Goal: Information Seeking & Learning: Find specific fact

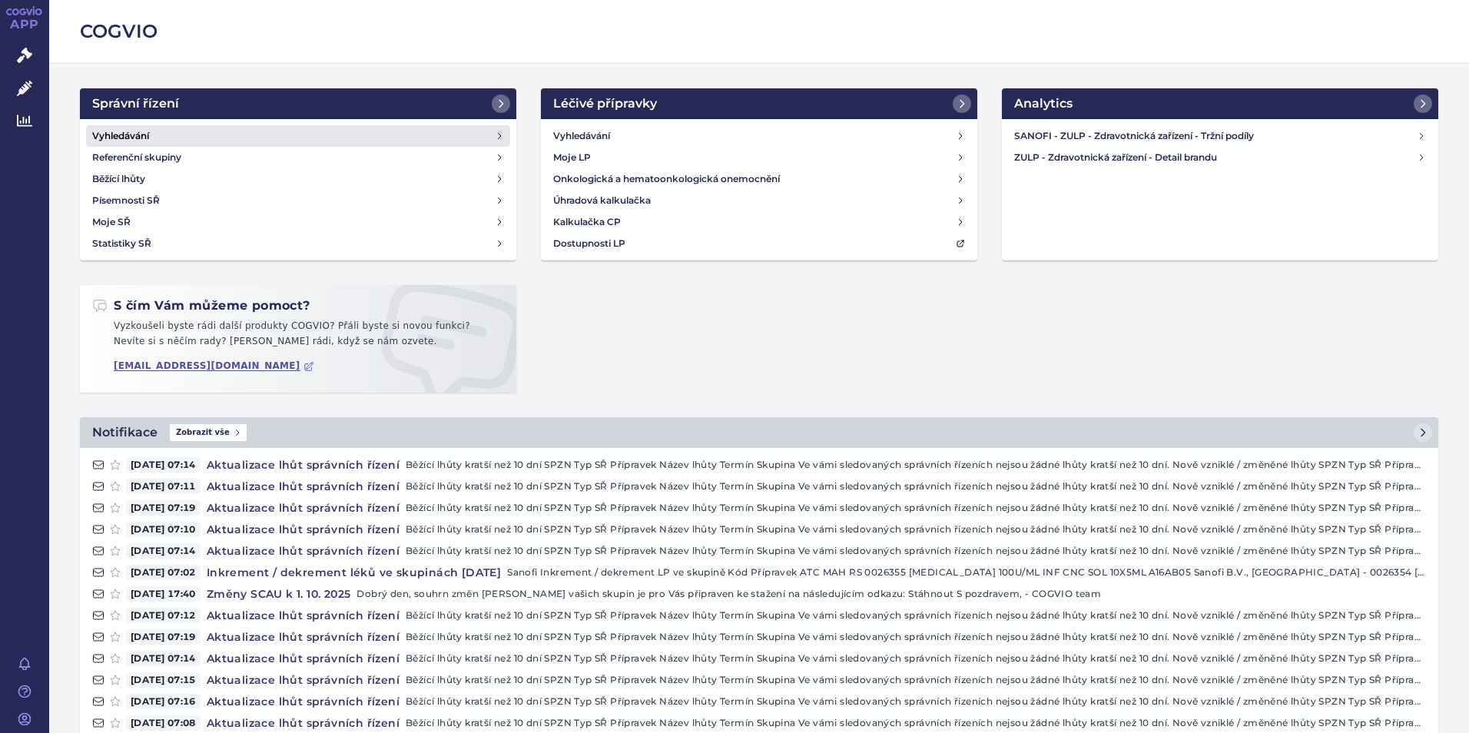
click at [123, 139] on h4 "Vyhledávání" at bounding box center [120, 135] width 57 height 15
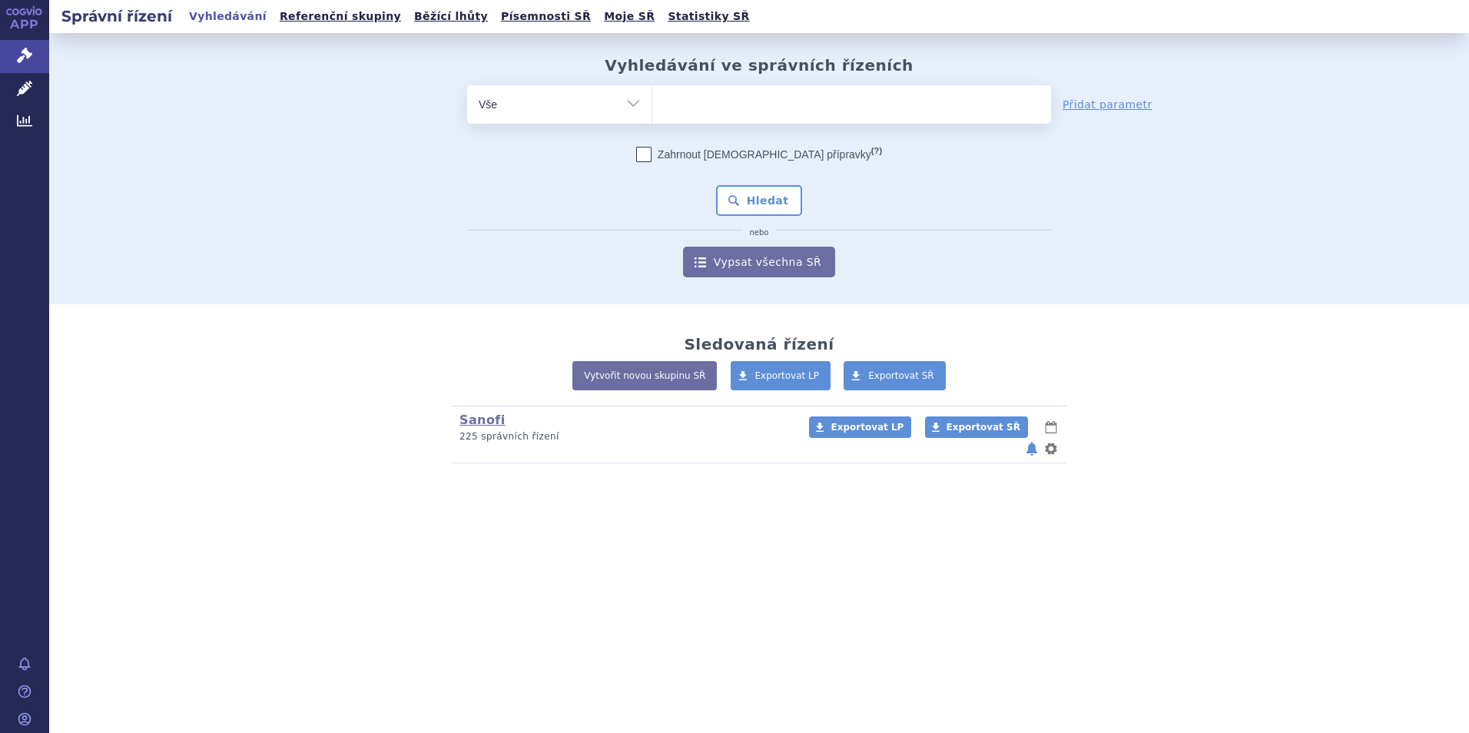
click at [729, 110] on ul at bounding box center [851, 101] width 399 height 32
click at [652, 110] on select at bounding box center [652, 104] width 1 height 38
type input "va"
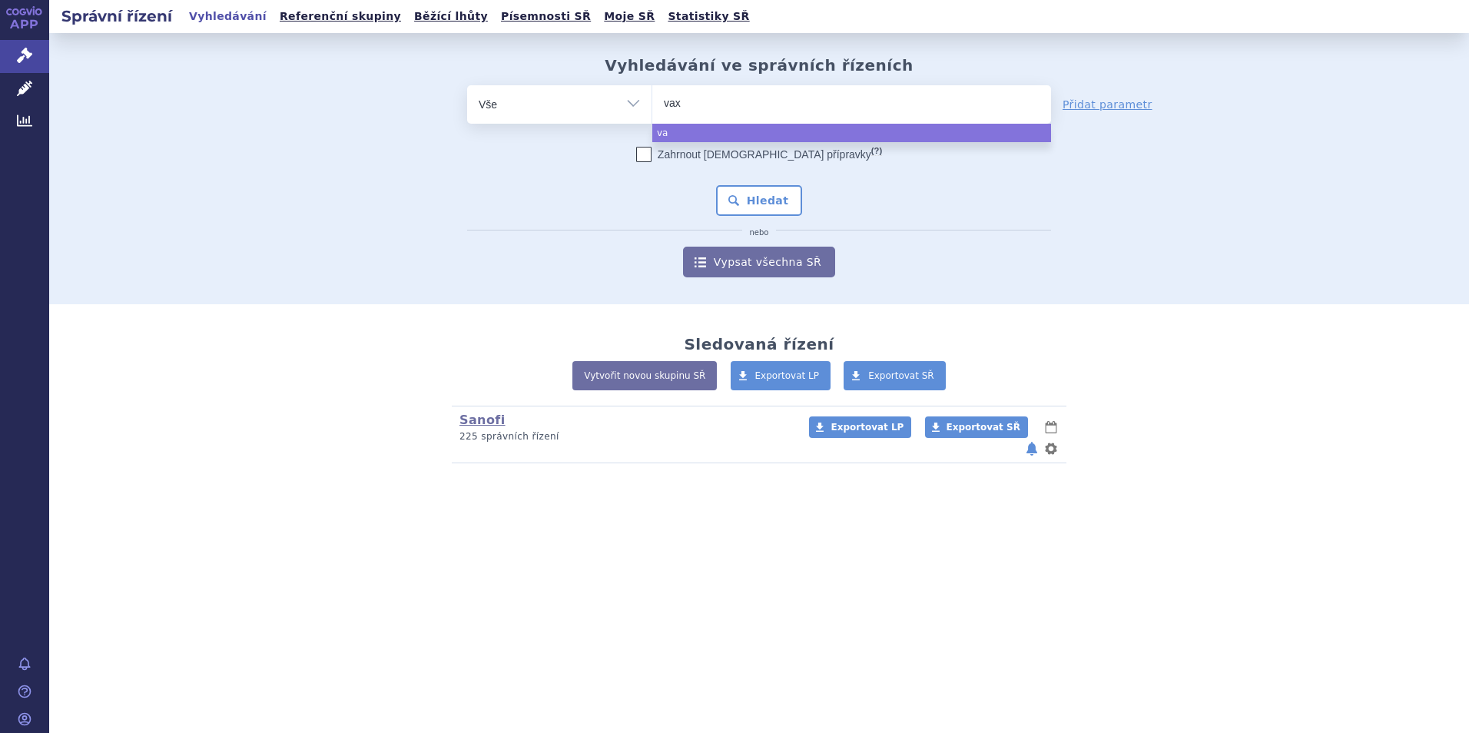
type input "vaxi"
type input "vaxig"
type input "vaxigr"
type input "vaxigrip"
select select "vaxigrip"
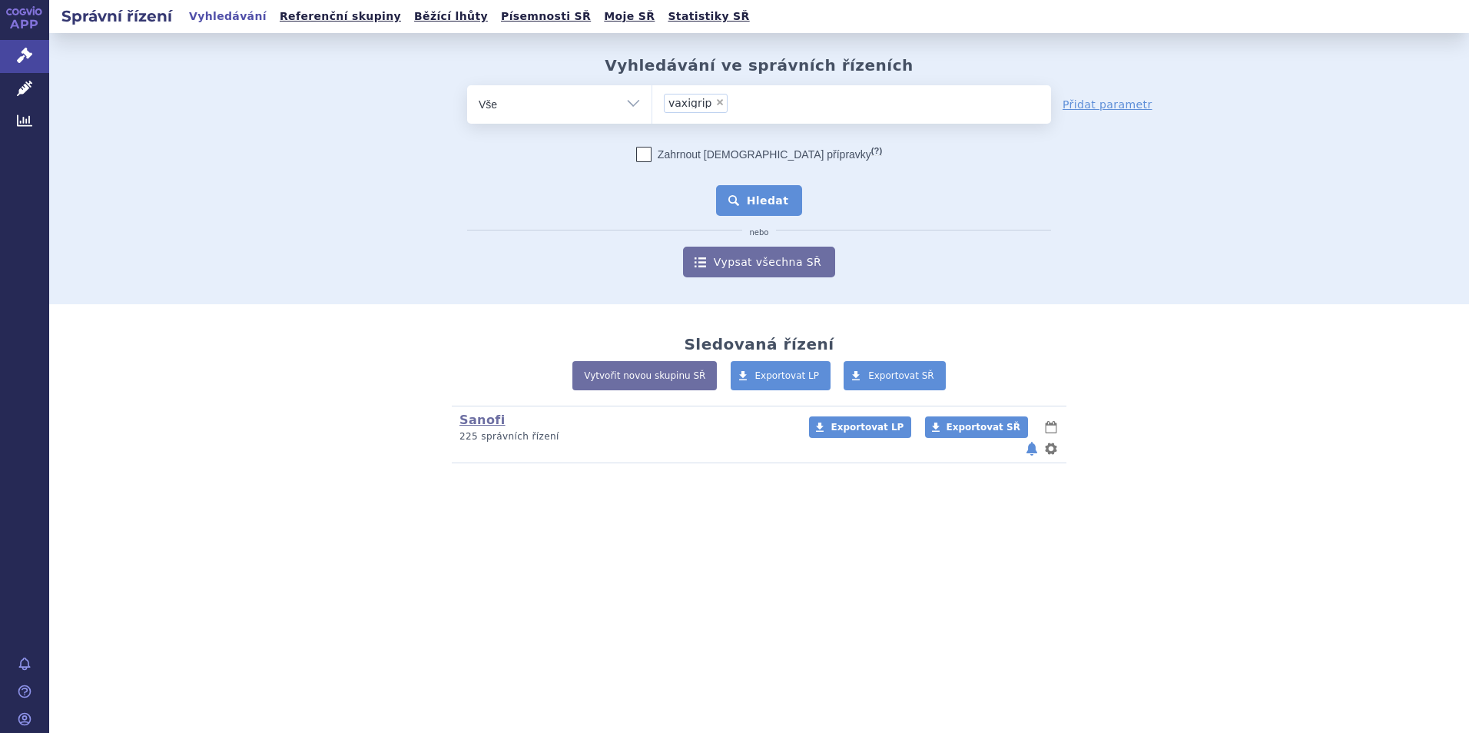
click at [769, 207] on button "Hledat" at bounding box center [759, 200] width 87 height 31
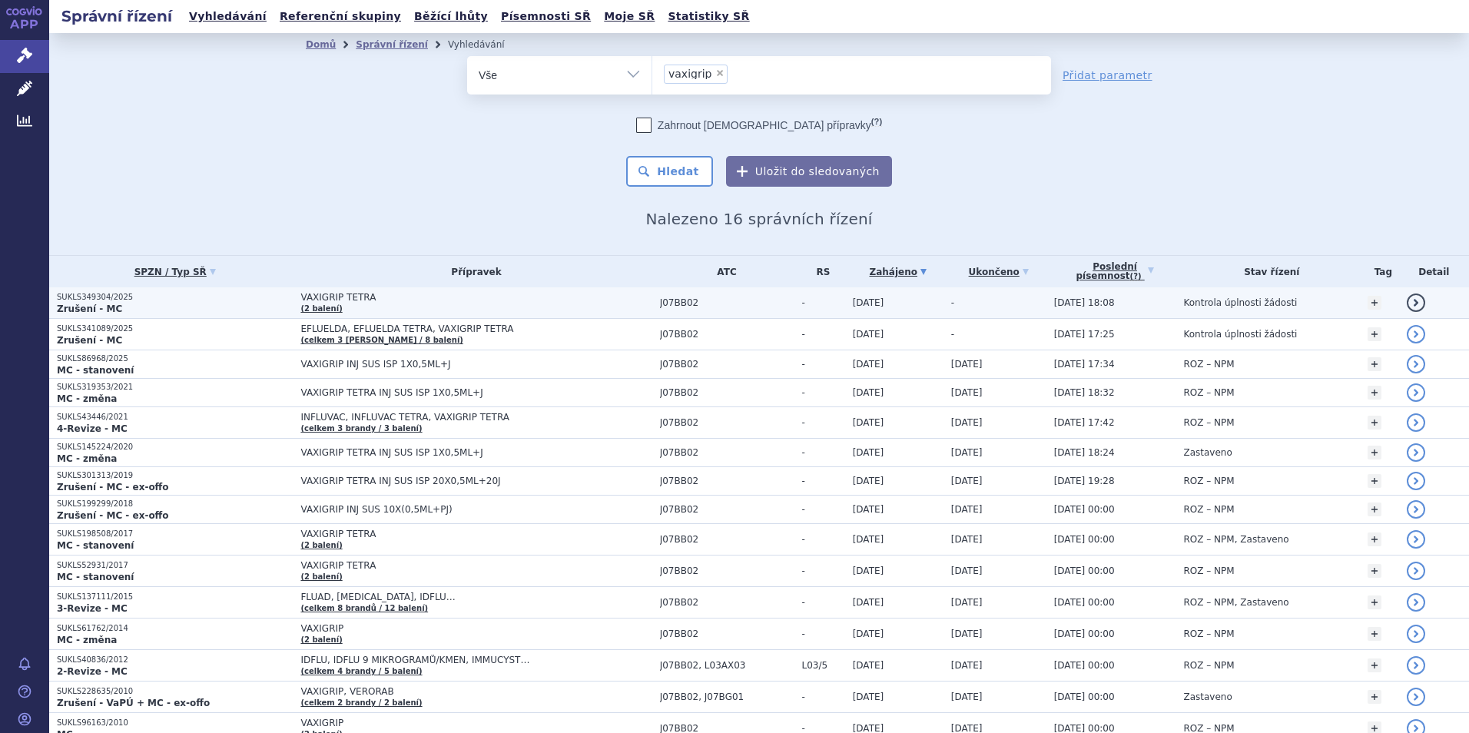
click at [1407, 305] on link "detail" at bounding box center [1416, 303] width 18 height 18
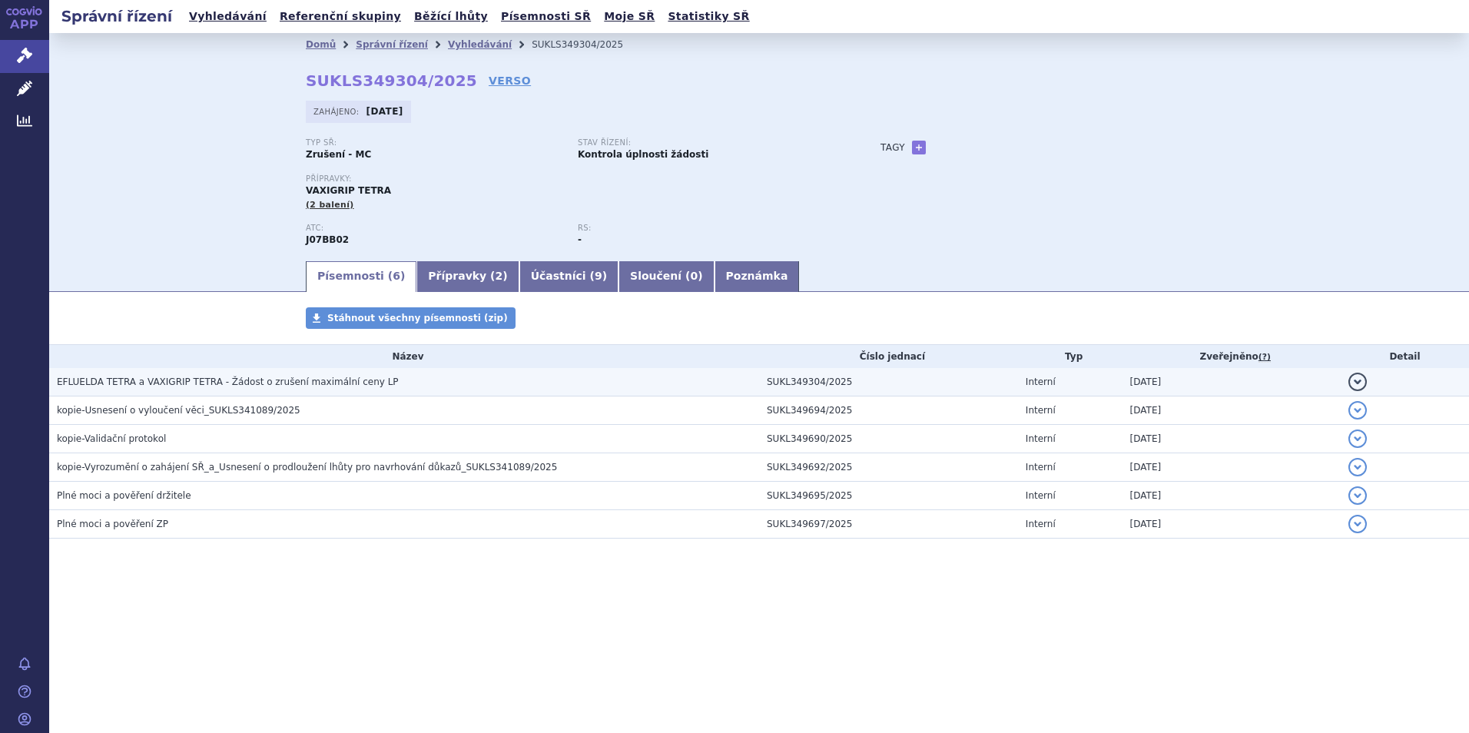
click at [1356, 384] on button "detail" at bounding box center [1358, 382] width 18 height 18
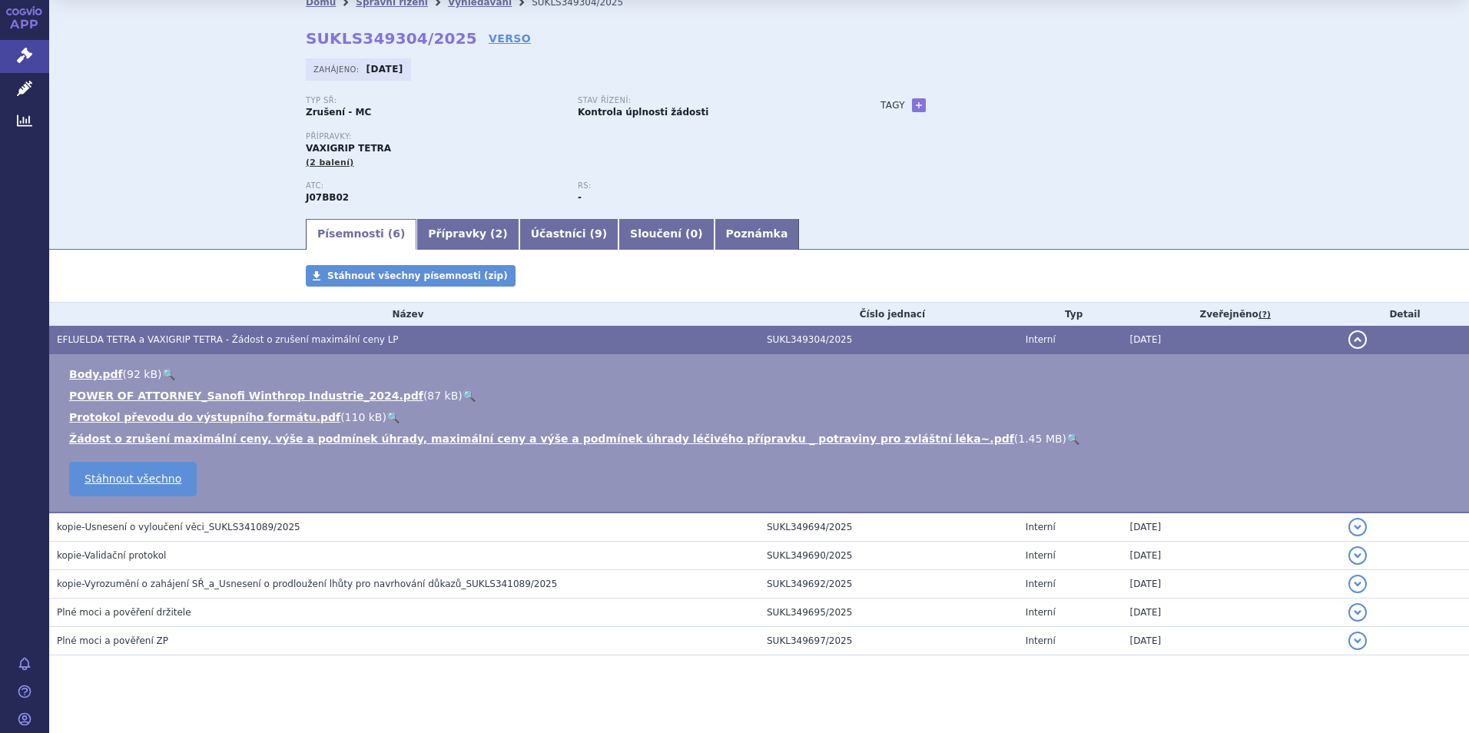
scroll to position [57, 0]
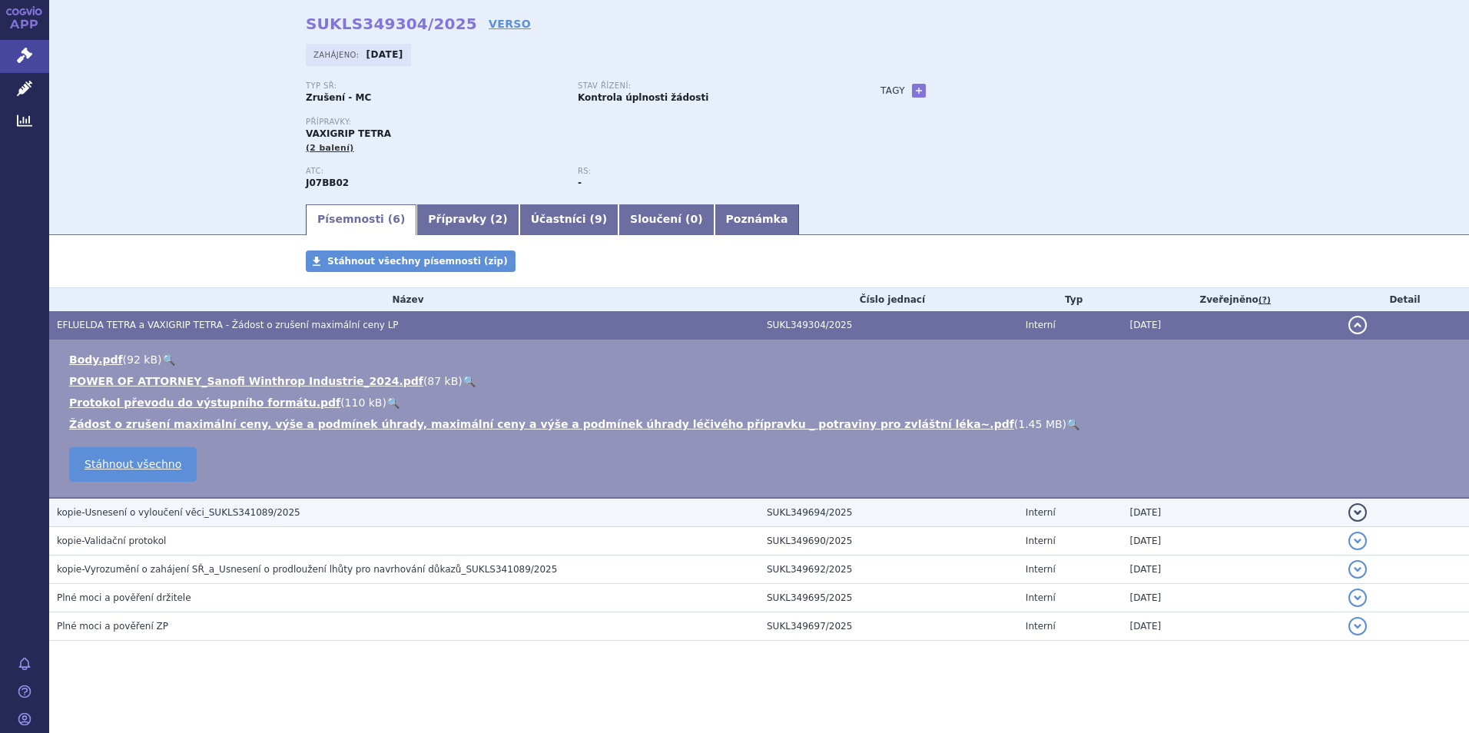
click at [141, 515] on span "kopie-Usnesení o vyloučení věci_SUKLS341089/2025" at bounding box center [179, 512] width 244 height 11
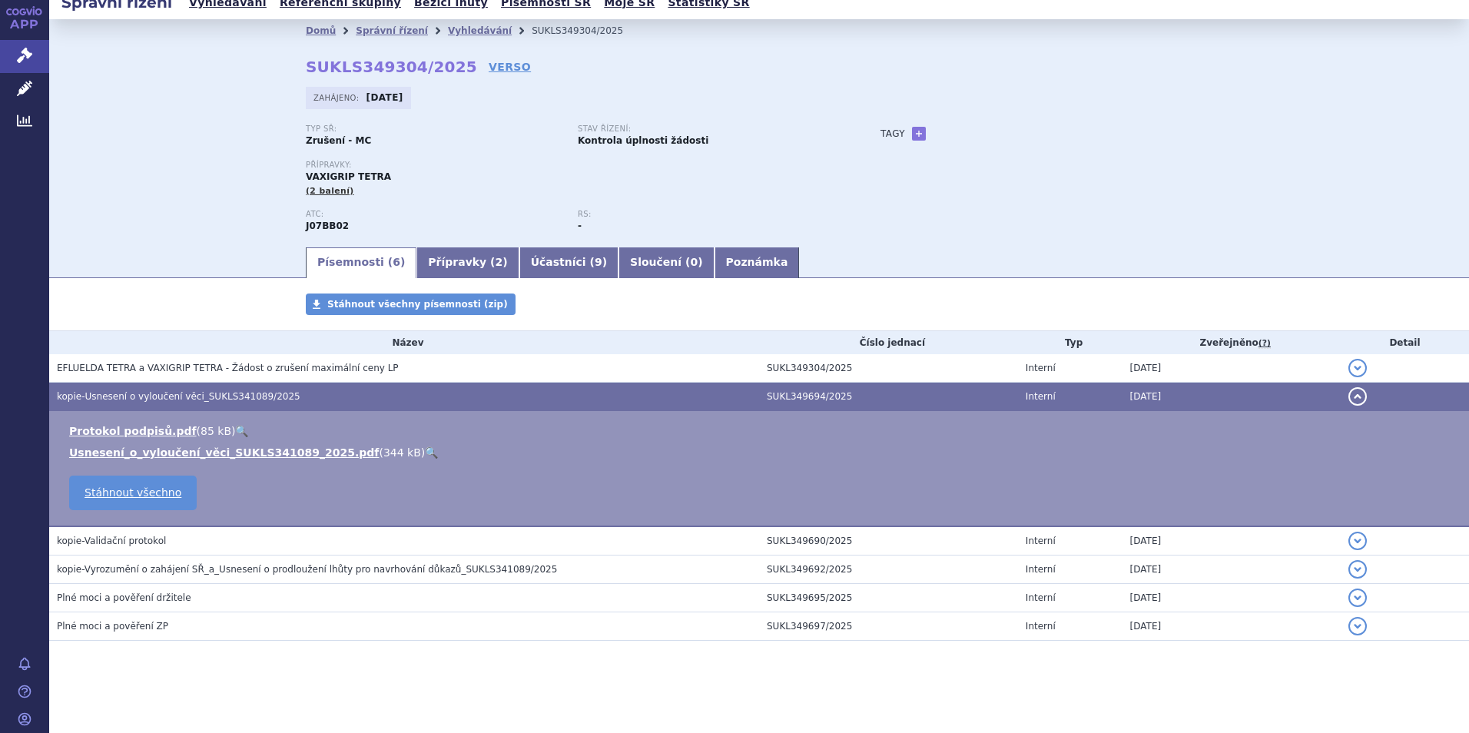
scroll to position [14, 0]
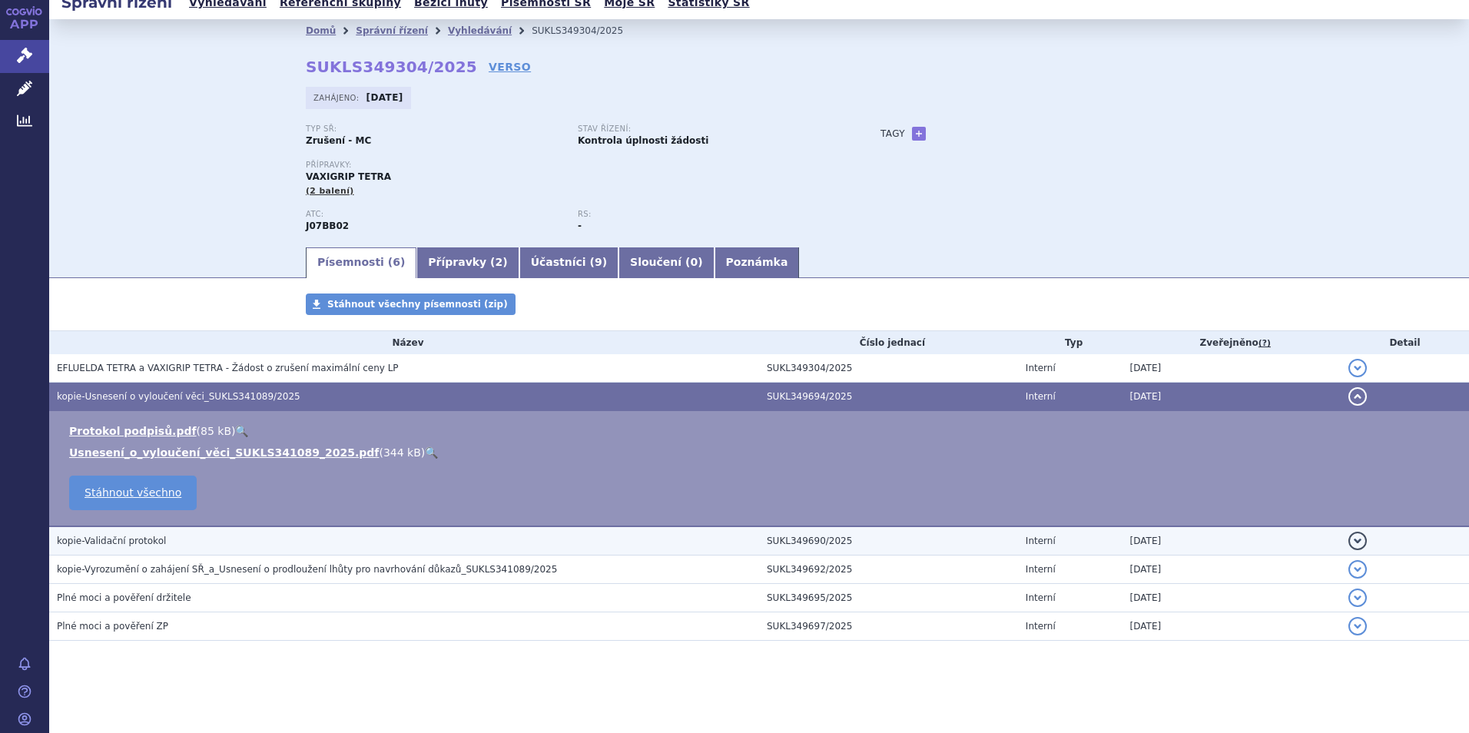
click at [141, 542] on span "kopie-Validační protokol" at bounding box center [111, 541] width 109 height 11
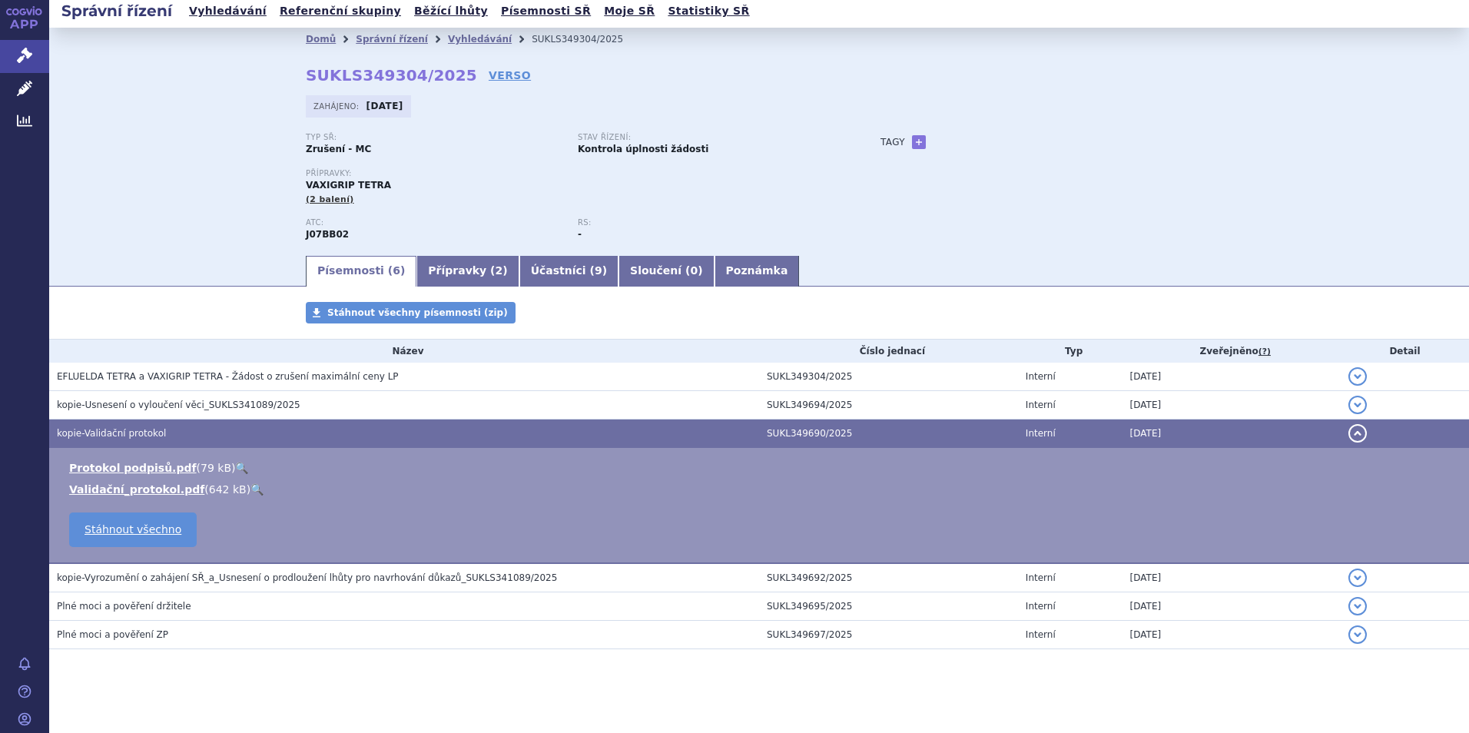
scroll to position [6, 0]
